Goal: Entertainment & Leisure: Consume media (video, audio)

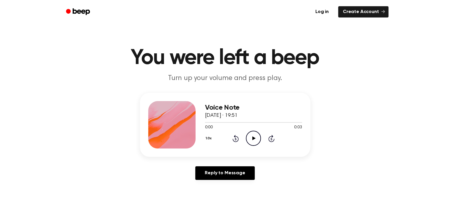
click at [253, 139] on icon "Play Audio" at bounding box center [253, 137] width 15 height 15
click at [255, 140] on icon "Play Audio" at bounding box center [253, 137] width 15 height 15
click at [250, 140] on icon "Play Audio" at bounding box center [253, 137] width 15 height 15
click at [256, 140] on icon "Play Audio" at bounding box center [253, 137] width 15 height 15
click at [247, 139] on icon "Play Audio" at bounding box center [253, 137] width 15 height 15
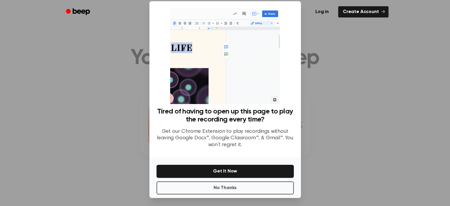
scroll to position [9, 0]
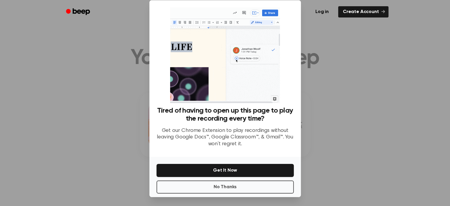
click at [307, 182] on div at bounding box center [225, 103] width 450 height 206
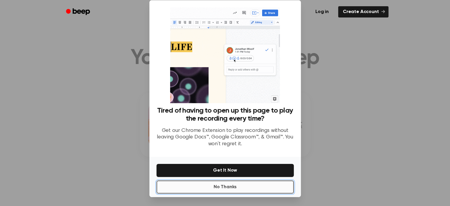
click at [266, 183] on button "No Thanks" at bounding box center [224, 186] width 137 height 13
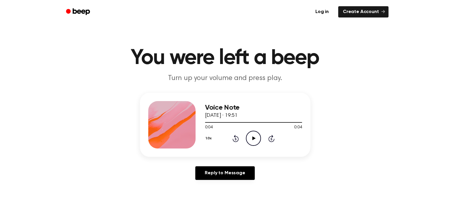
click at [255, 137] on icon "Play Audio" at bounding box center [253, 137] width 15 height 15
